Goal: Information Seeking & Learning: Learn about a topic

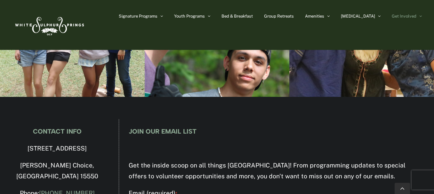
scroll to position [2095, 0]
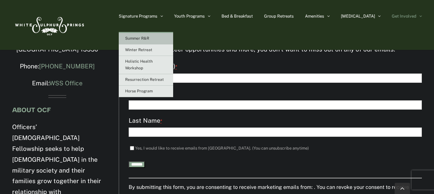
click at [166, 36] on link "Summer R&R" at bounding box center [146, 39] width 54 height 12
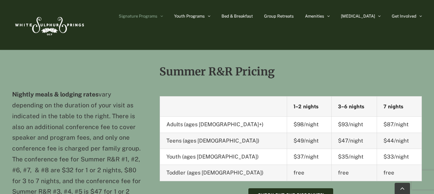
scroll to position [1057, 0]
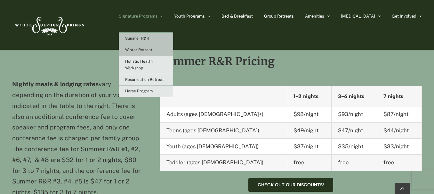
click at [153, 48] on span "Winter Retreat" at bounding box center [138, 50] width 27 height 4
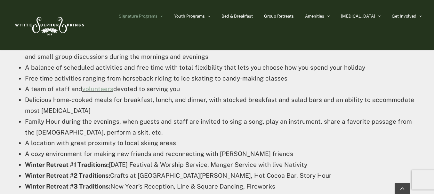
scroll to position [411, 0]
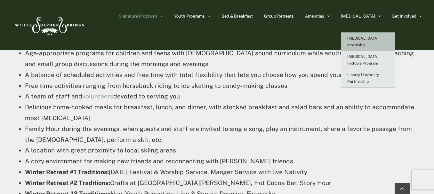
click at [377, 38] on span "[MEDICAL_DATA] Internship" at bounding box center [363, 41] width 31 height 11
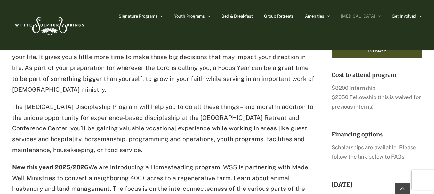
scroll to position [545, 0]
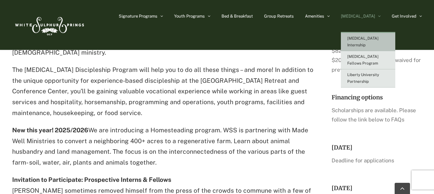
click at [379, 11] on link "[MEDICAL_DATA]" at bounding box center [361, 16] width 40 height 32
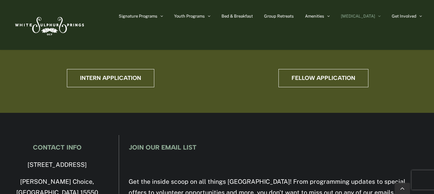
scroll to position [1884, 0]
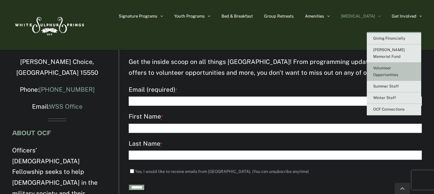
click at [401, 63] on link "Volunteer Opportunities" at bounding box center [394, 72] width 54 height 18
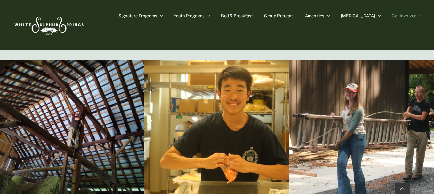
scroll to position [865, 0]
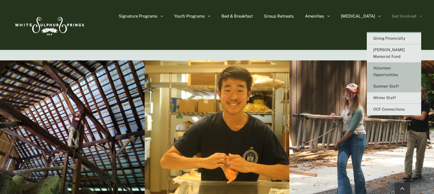
click at [396, 82] on link "Summer Staff" at bounding box center [394, 87] width 54 height 12
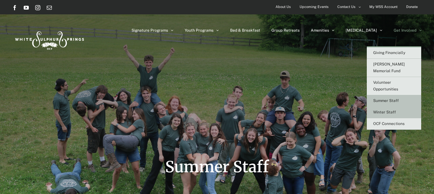
click at [395, 110] on span "Winter Staff" at bounding box center [385, 112] width 23 height 4
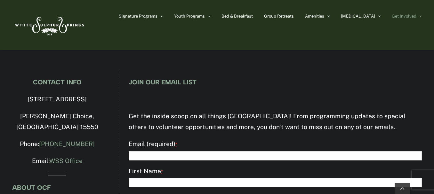
scroll to position [467, 0]
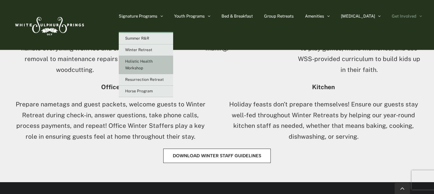
click at [173, 69] on link "Holistic Health Workshop" at bounding box center [146, 65] width 54 height 18
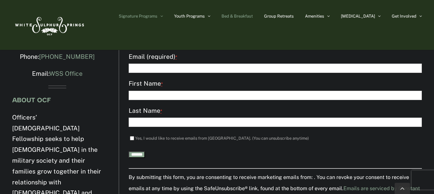
scroll to position [1300, 0]
